Goal: Information Seeking & Learning: Stay updated

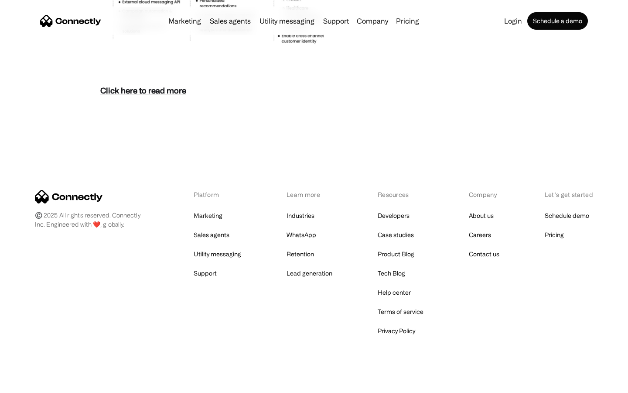
scroll to position [3782, 0]
